Goal: Task Accomplishment & Management: Use online tool/utility

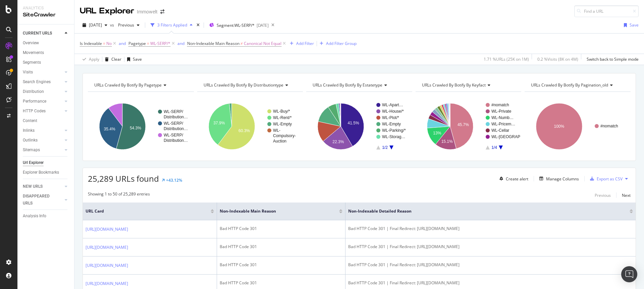
scroll to position [320, 0]
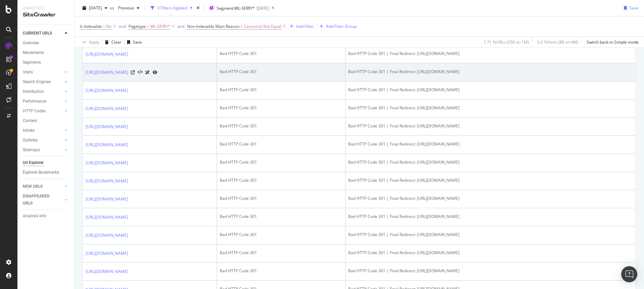
click at [208, 81] on td "https://www.immowelt.de/suche/mieten/wohnung/stuttgart-70173/munster-70376/nbh2…" at bounding box center [150, 72] width 134 height 18
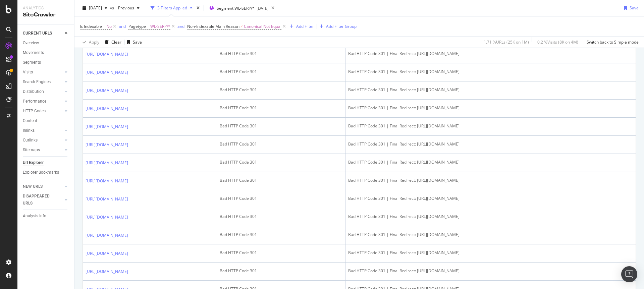
scroll to position [0, 0]
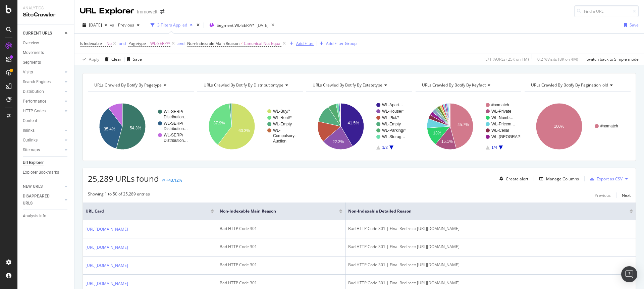
click at [307, 42] on div "Add Filter" at bounding box center [305, 44] width 18 height 6
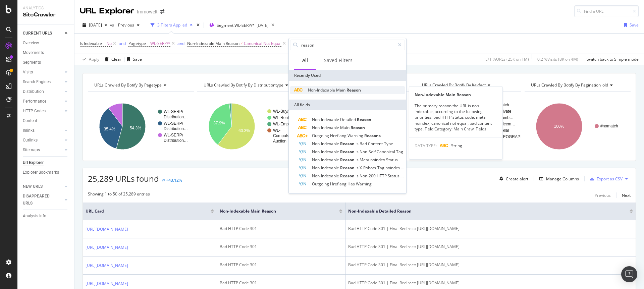
click at [337, 89] on span "Main" at bounding box center [341, 90] width 10 height 6
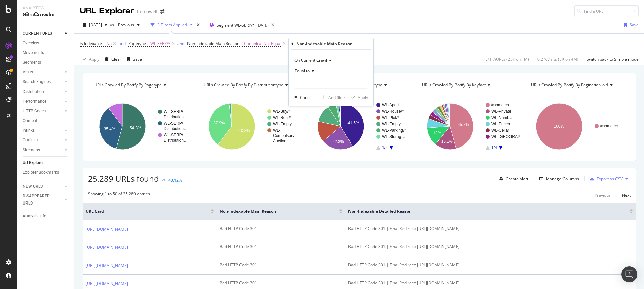
click at [310, 71] on icon at bounding box center [311, 71] width 5 height 4
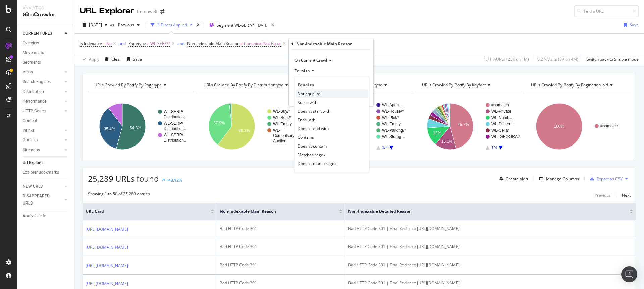
click at [310, 92] on span "Not equal to" at bounding box center [308, 94] width 23 height 6
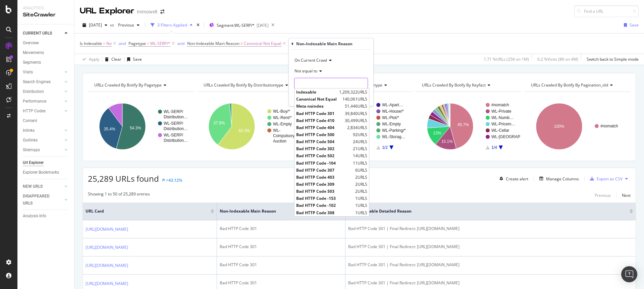
click at [314, 84] on input "text" at bounding box center [330, 83] width 73 height 11
click at [318, 111] on span "Bad HTTP Code 301" at bounding box center [319, 114] width 47 height 6
type input "Bad HTTP Code 301"
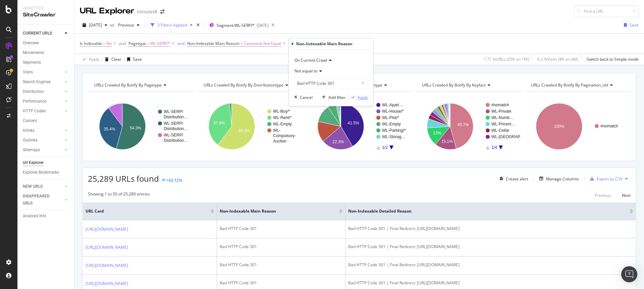
click at [360, 96] on div "Apply" at bounding box center [362, 98] width 10 height 6
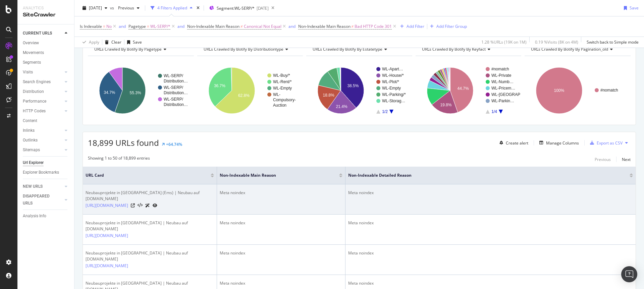
scroll to position [169, 0]
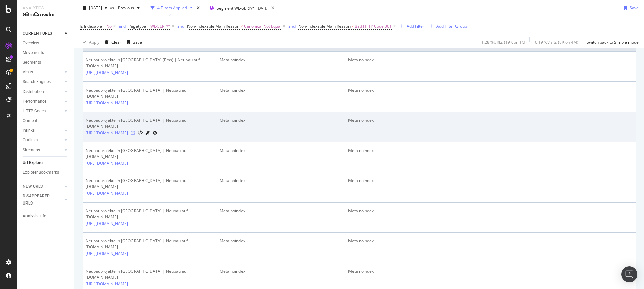
click at [135, 135] on icon at bounding box center [133, 133] width 4 height 4
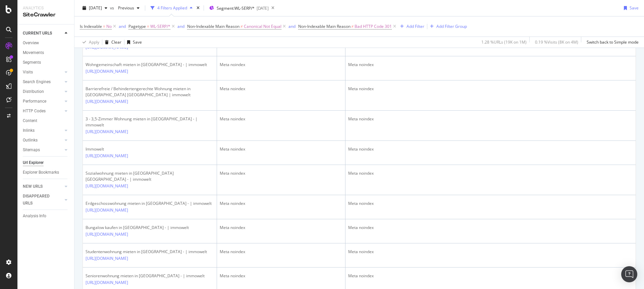
scroll to position [1804, 0]
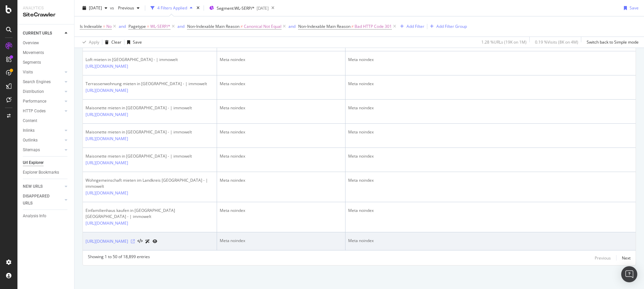
click at [135, 239] on icon at bounding box center [133, 241] width 4 height 4
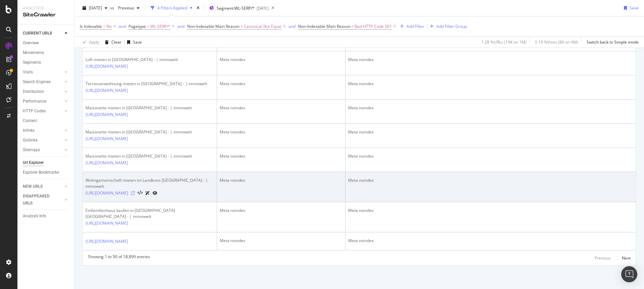
click at [135, 191] on icon at bounding box center [133, 193] width 4 height 4
click at [157, 191] on icon at bounding box center [155, 193] width 5 height 4
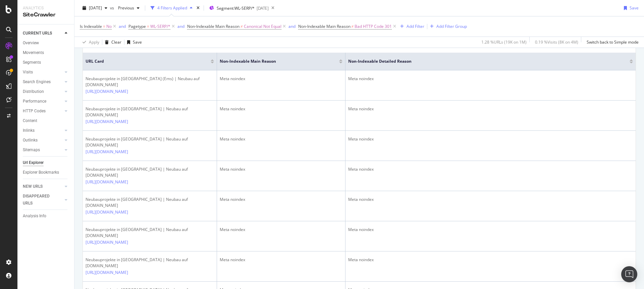
scroll to position [0, 0]
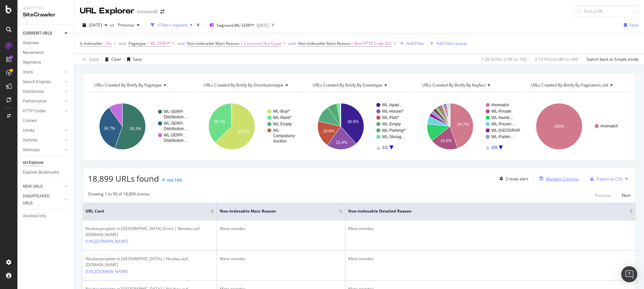
click at [552, 177] on div "Manage Columns" at bounding box center [562, 179] width 33 height 6
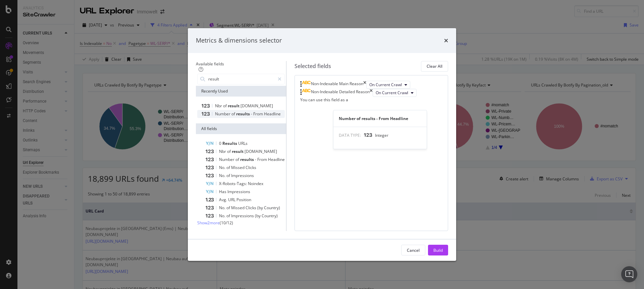
type input "result"
click at [253, 111] on span "From" at bounding box center [258, 114] width 11 height 6
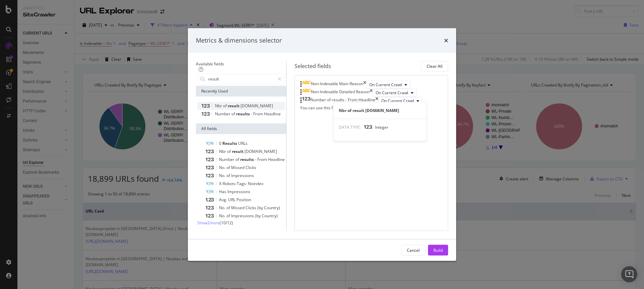
click at [240, 103] on span "schema.org" at bounding box center [256, 106] width 33 height 6
click at [443, 255] on div "Build" at bounding box center [437, 250] width 9 height 10
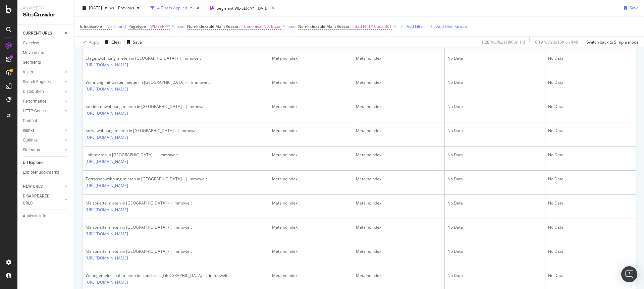
scroll to position [1495, 0]
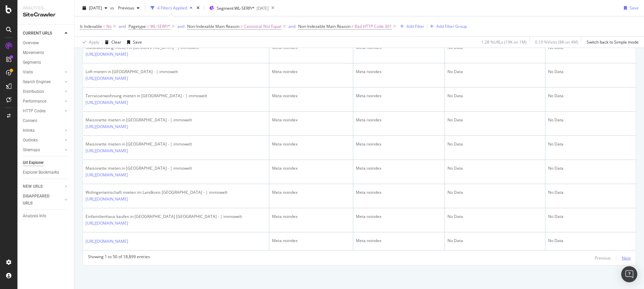
click at [623, 256] on div "Next" at bounding box center [626, 258] width 9 height 6
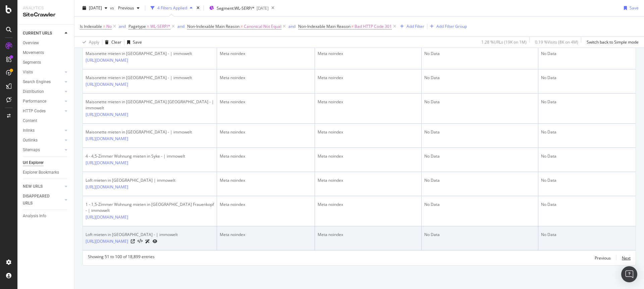
scroll to position [1855, 0]
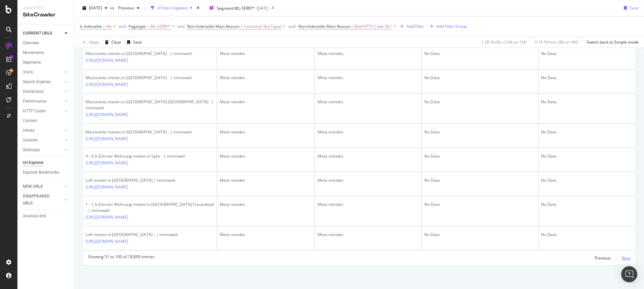
click at [623, 259] on div "Next" at bounding box center [626, 258] width 9 height 6
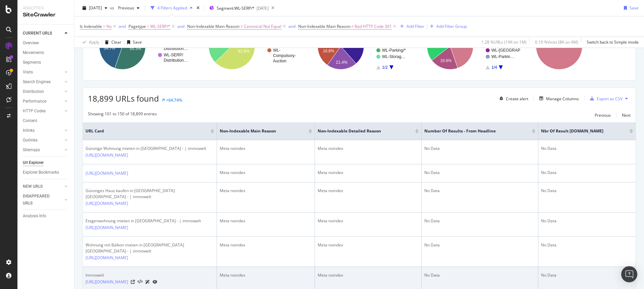
scroll to position [0, 0]
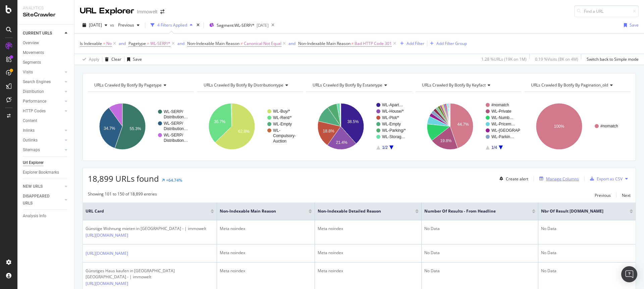
click at [562, 181] on div "Manage Columns" at bounding box center [562, 179] width 33 height 6
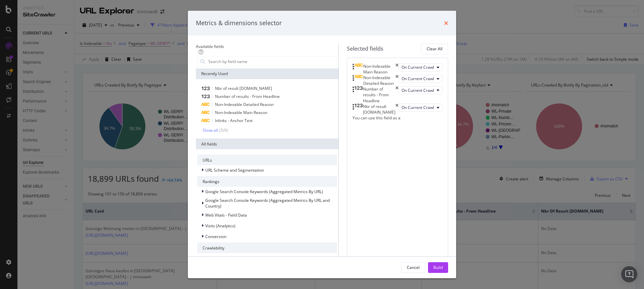
click at [448, 21] on icon "times" at bounding box center [446, 22] width 4 height 5
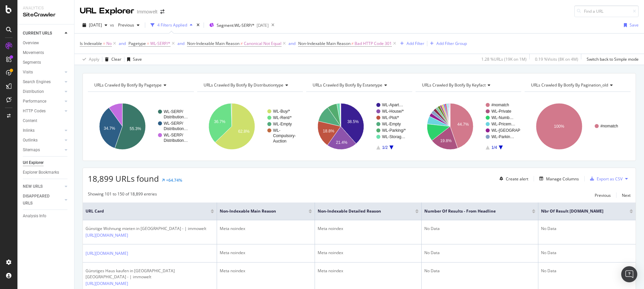
click at [534, 212] on div at bounding box center [533, 213] width 3 height 2
click at [629, 211] on div at bounding box center [630, 211] width 3 height 4
click at [629, 213] on div at bounding box center [630, 213] width 3 height 2
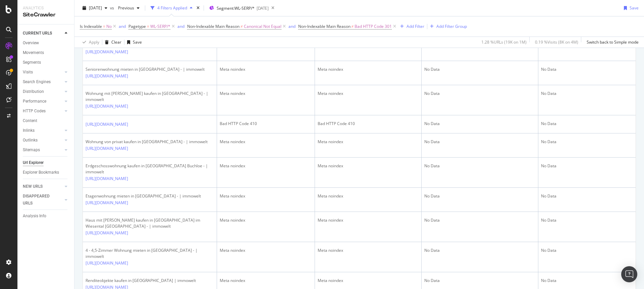
scroll to position [734, 0]
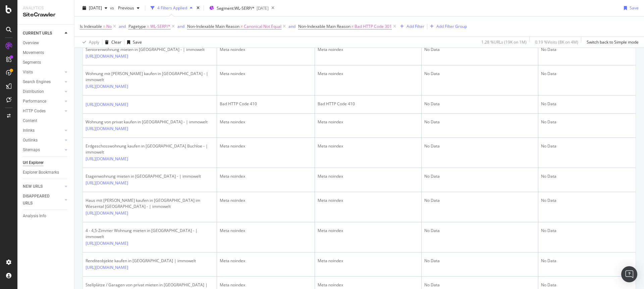
click at [135, 4] on icon at bounding box center [133, 2] width 4 height 4
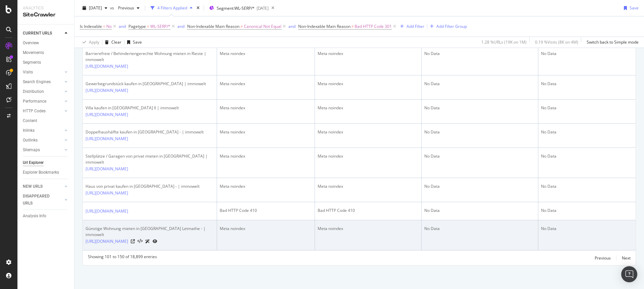
scroll to position [1784, 0]
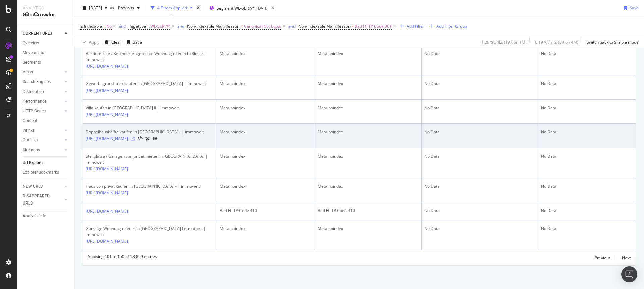
click at [135, 137] on icon at bounding box center [133, 139] width 4 height 4
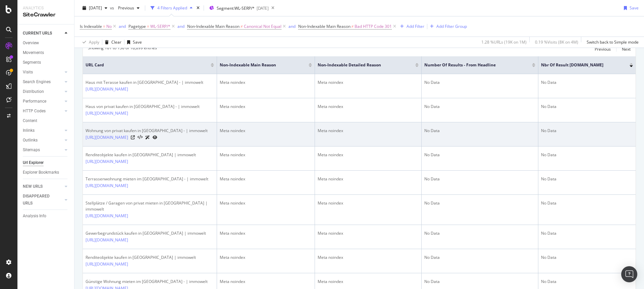
scroll to position [137, 0]
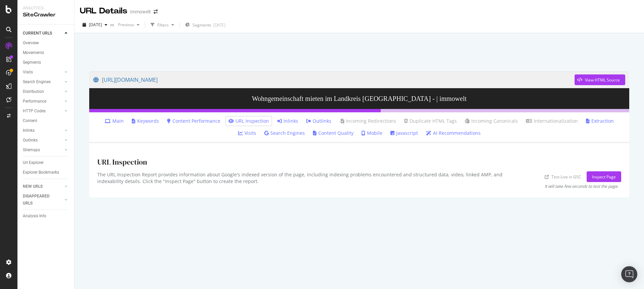
click at [277, 119] on link "Inlinks" at bounding box center [287, 121] width 21 height 7
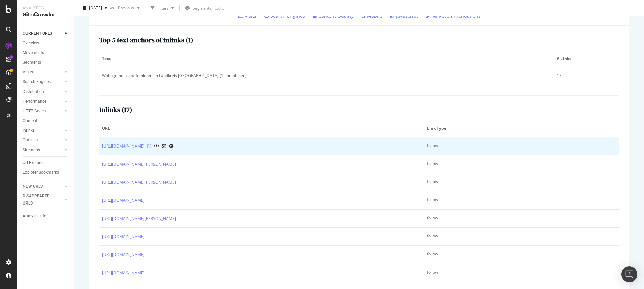
click at [151, 146] on icon at bounding box center [149, 146] width 4 height 4
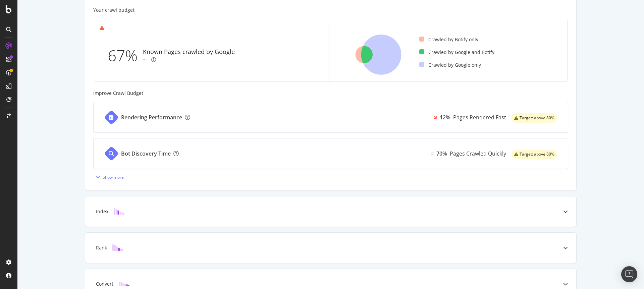
scroll to position [233, 0]
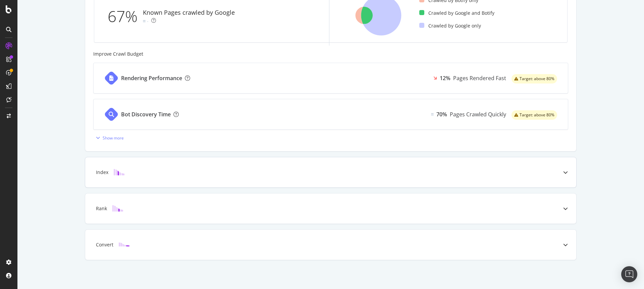
click at [311, 172] on div "Index" at bounding box center [320, 172] width 464 height 7
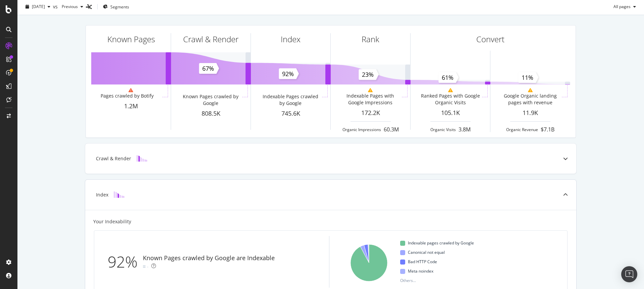
scroll to position [0, 0]
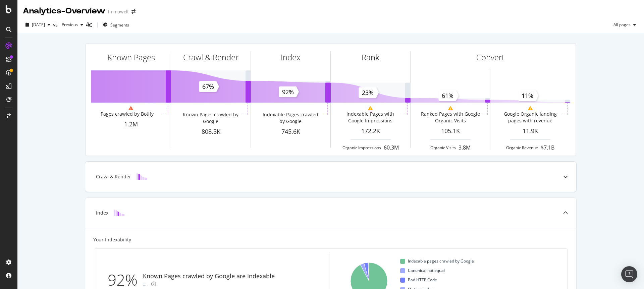
click at [218, 171] on div "Crawl & Render" at bounding box center [330, 177] width 491 height 30
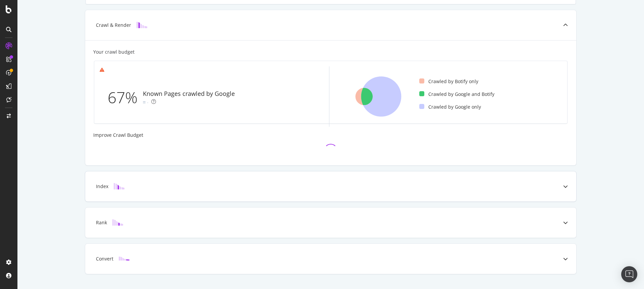
scroll to position [161, 0]
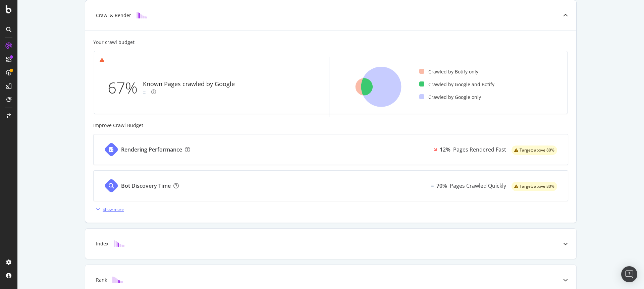
click at [111, 209] on div "Show more" at bounding box center [113, 210] width 21 height 6
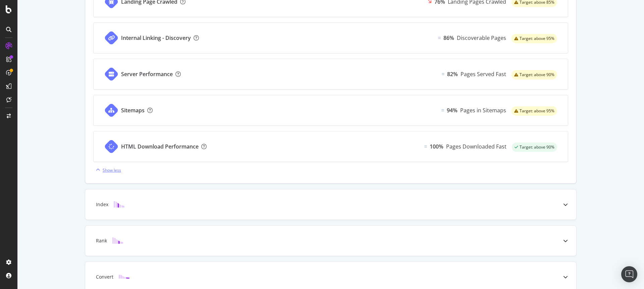
scroll to position [414, 0]
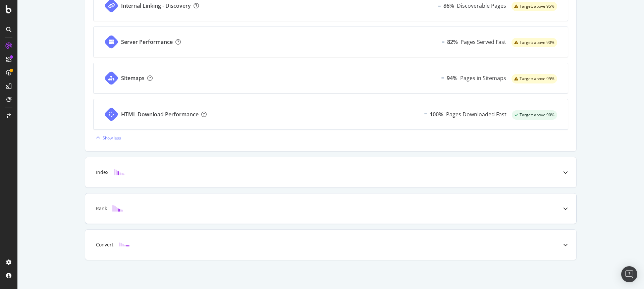
click at [181, 210] on div "Rank" at bounding box center [320, 208] width 464 height 7
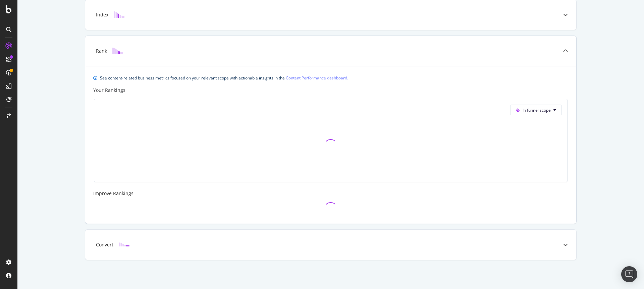
scroll to position [198, 0]
click at [156, 255] on div "Convert" at bounding box center [330, 245] width 491 height 30
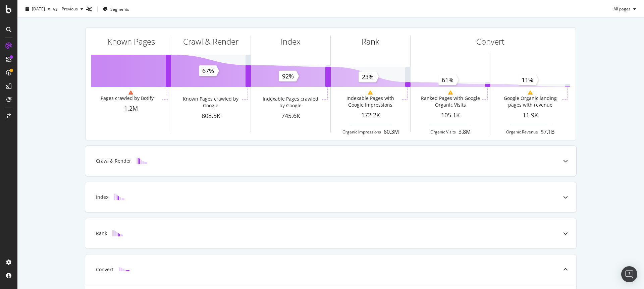
scroll to position [0, 0]
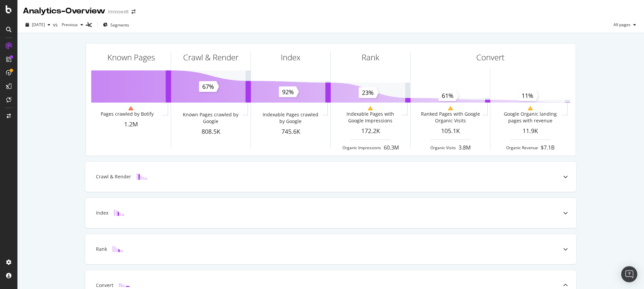
click at [48, 69] on div "Known Pages Pages crawled by Botify 1.2M Crawl & Render Known Pages crawled by …" at bounding box center [330, 287] width 626 height 509
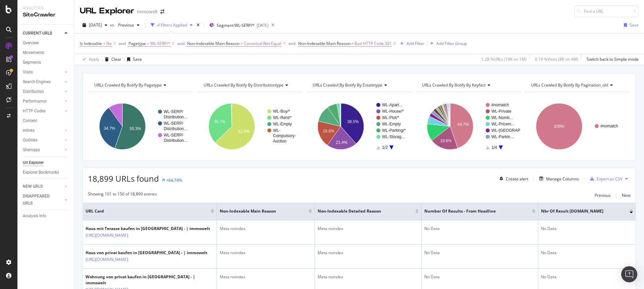
scroll to position [137, 0]
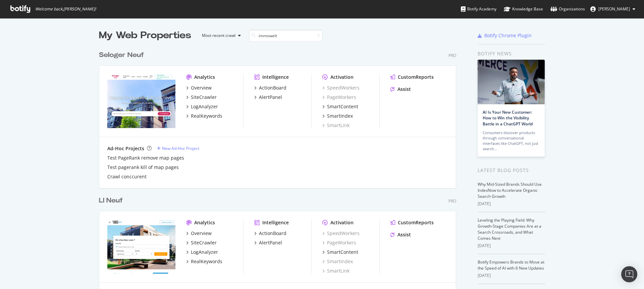
scroll to position [153, 357]
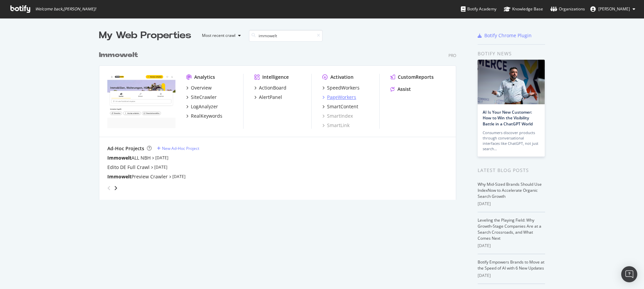
type input "immowelt"
click at [334, 95] on div "PageWorkers" at bounding box center [341, 97] width 29 height 7
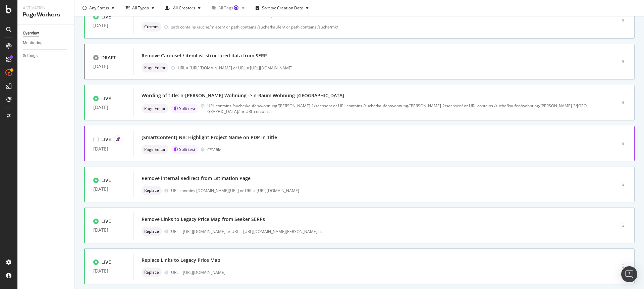
scroll to position [212, 0]
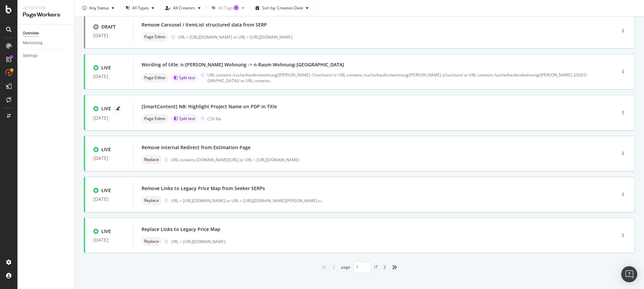
click at [383, 267] on icon "angle-right" at bounding box center [384, 267] width 3 height 5
type input "2"
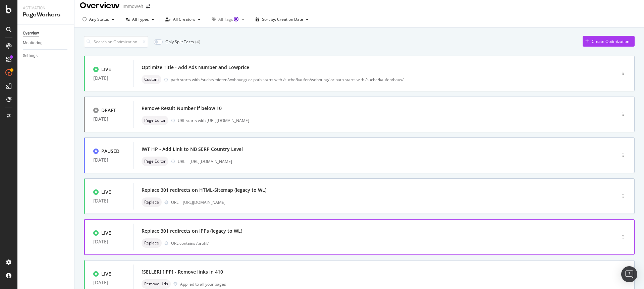
scroll to position [0, 0]
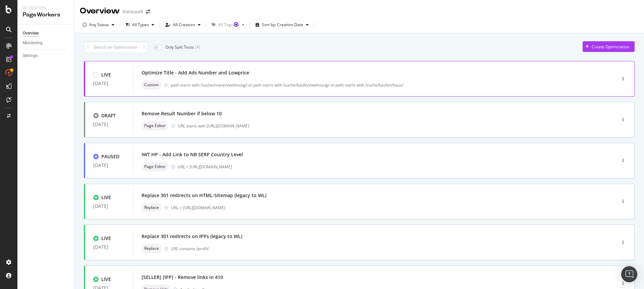
click at [303, 78] on div "Optimize Title - Add Ads Number and Lowprice Custom path starts with /suche/mie…" at bounding box center [364, 78] width 446 height 21
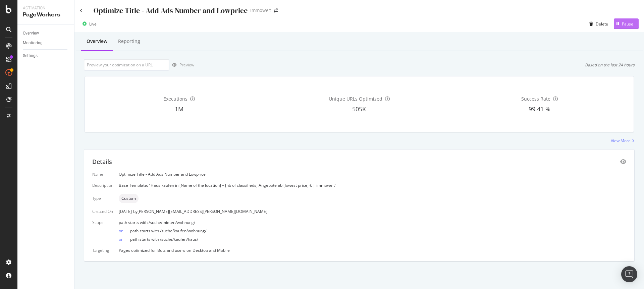
click at [628, 24] on div "Pause" at bounding box center [627, 24] width 11 height 6
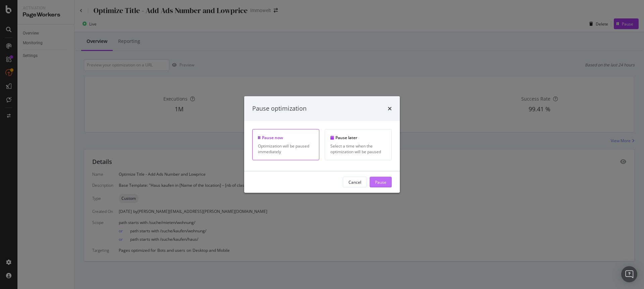
click at [385, 185] on div "Pause" at bounding box center [380, 182] width 11 height 10
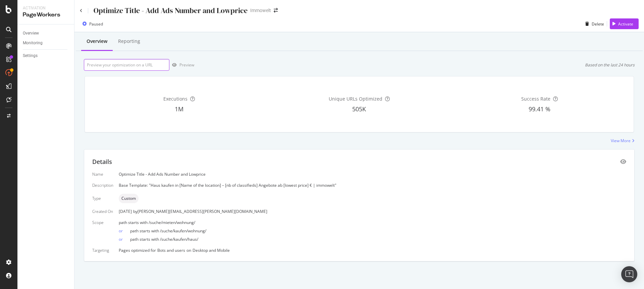
click at [128, 61] on input "url" at bounding box center [126, 65] width 85 height 12
paste input "https://www.immowelt.de/suche/kaufen/haus/niedersachsen/braunschweig-38100/ad08…"
type input "https://www.immowelt.de/suche/kaufen/haus/niedersachsen/braunschweig-38100/ad08…"
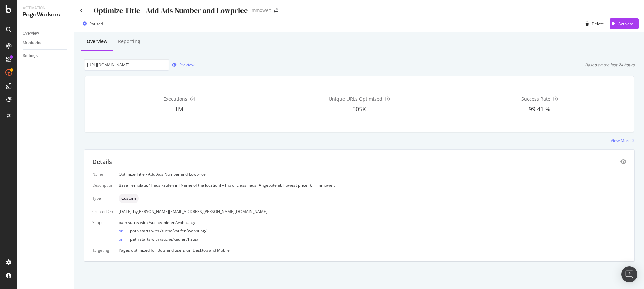
click at [189, 66] on div "Preview" at bounding box center [186, 65] width 15 height 6
drag, startPoint x: 314, startPoint y: 185, endPoint x: 336, endPoint y: 183, distance: 21.6
click at [336, 183] on div "Base Template: "Haus kaufen in [Name of the location] – [nb of classifieds] Ang…" at bounding box center [372, 185] width 507 height 6
click at [327, 192] on div "Name Optimize Title - Add Ads Number and Lowprice Description Base Template: "H…" at bounding box center [359, 212] width 534 height 82
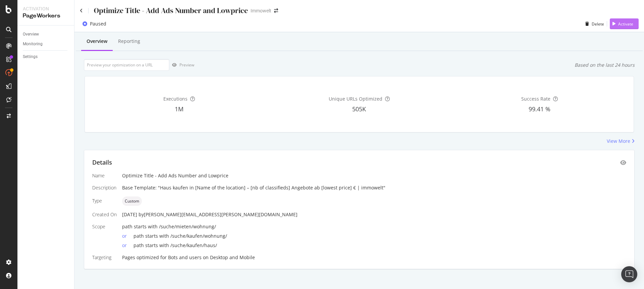
click at [618, 24] on div "Activate" at bounding box center [625, 24] width 15 height 6
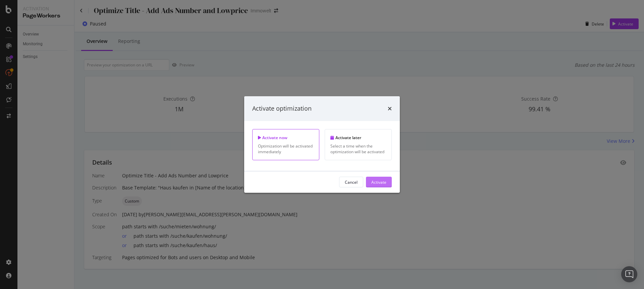
click at [383, 183] on div "Activate" at bounding box center [378, 182] width 15 height 6
